Goal: Entertainment & Leisure: Consume media (video, audio)

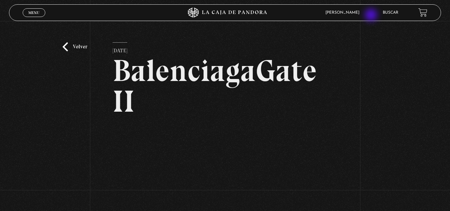
scroll to position [80, 0]
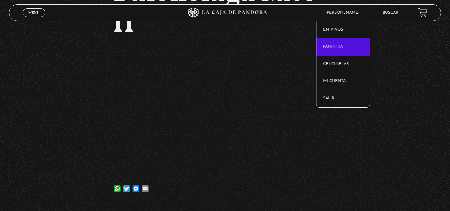
click at [336, 49] on link "Pandora" at bounding box center [342, 46] width 53 height 17
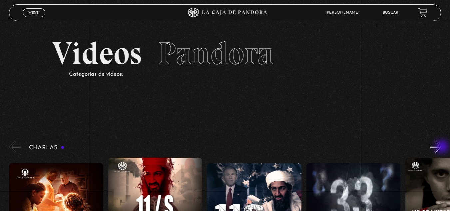
click at [441, 147] on button "»" at bounding box center [435, 147] width 12 height 12
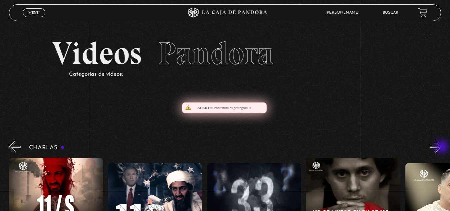
click at [441, 147] on button "»" at bounding box center [435, 147] width 12 height 12
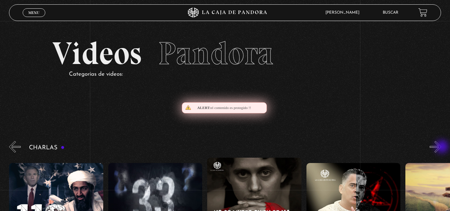
click at [441, 147] on button "»" at bounding box center [435, 147] width 12 height 12
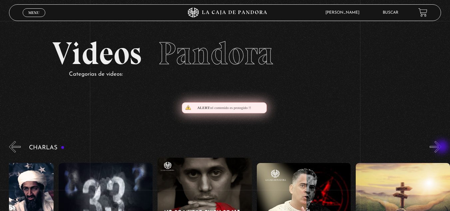
click at [441, 147] on button "»" at bounding box center [435, 147] width 12 height 12
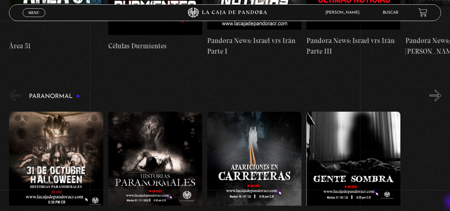
scroll to position [632, 0]
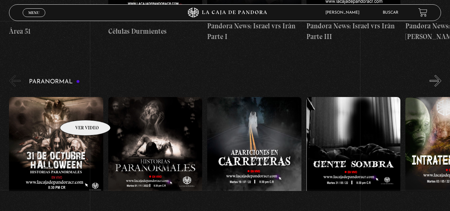
click at [77, 110] on figure at bounding box center [56, 157] width 94 height 120
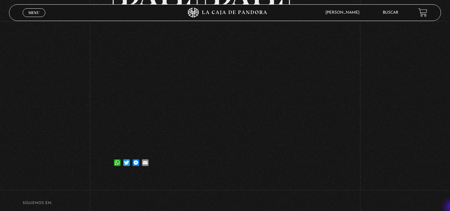
scroll to position [80, 0]
